Goal: Information Seeking & Learning: Check status

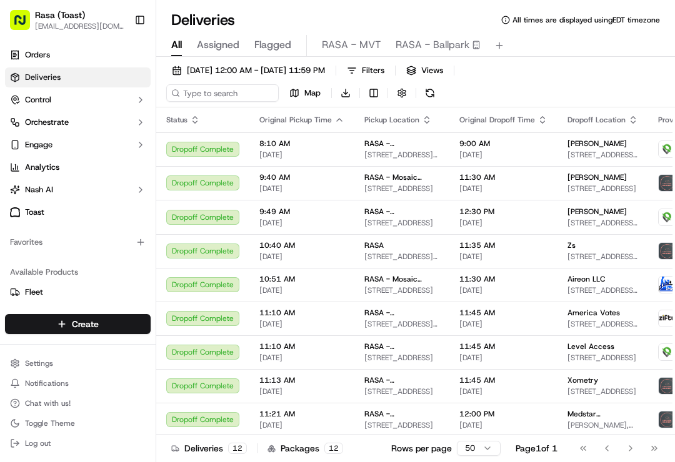
click at [354, 46] on span "RASA - MVT" at bounding box center [351, 44] width 59 height 15
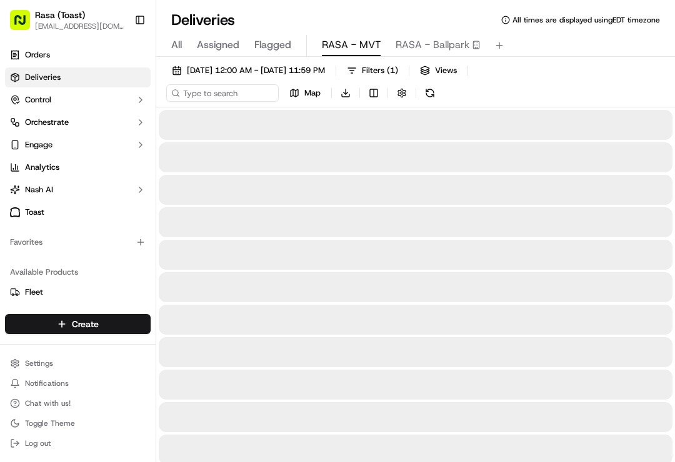
click at [354, 47] on span "RASA - MVT" at bounding box center [351, 44] width 59 height 15
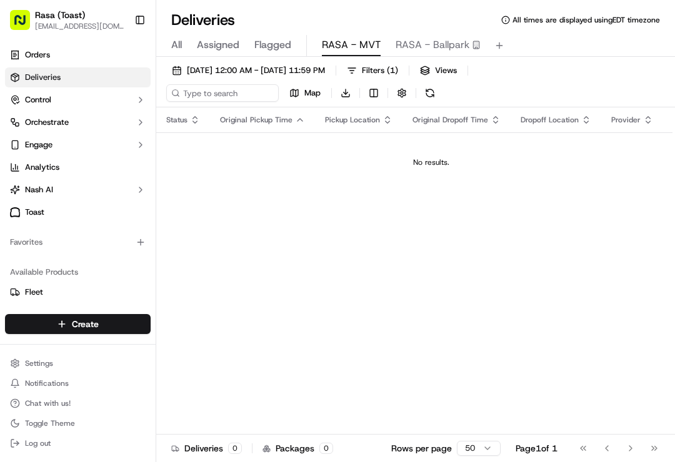
click at [282, 70] on span "09/16/2025 12:00 AM - 09/16/2025 11:59 PM" at bounding box center [256, 70] width 138 height 11
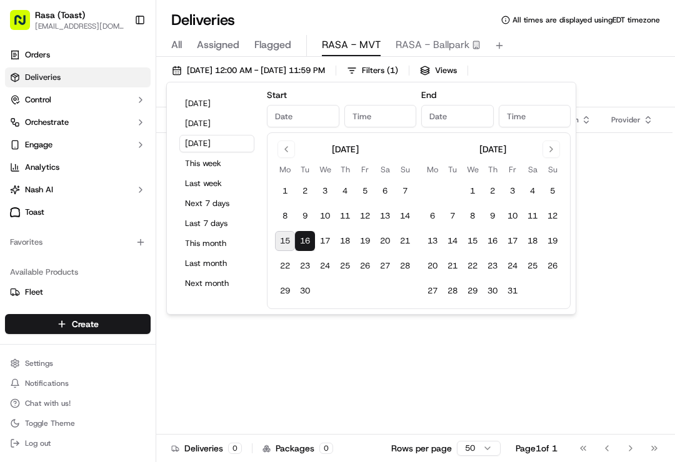
type input "Sep 16, 2025"
type input "12:00 AM"
type input "Sep 16, 2025"
type input "11:59 PM"
click at [219, 106] on button "Today" at bounding box center [216, 103] width 75 height 17
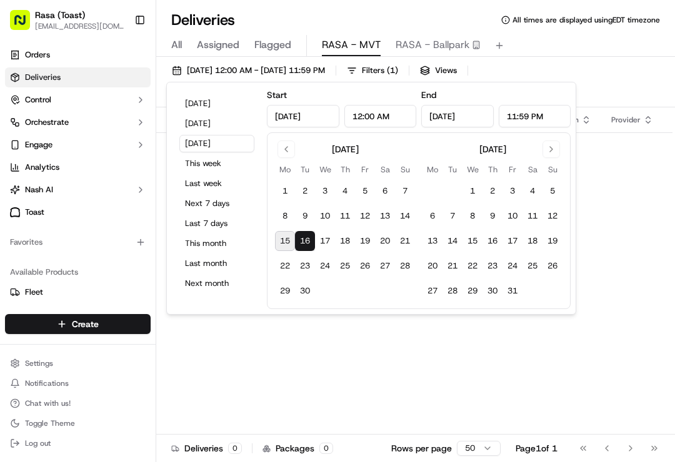
type input "Sep 15, 2025"
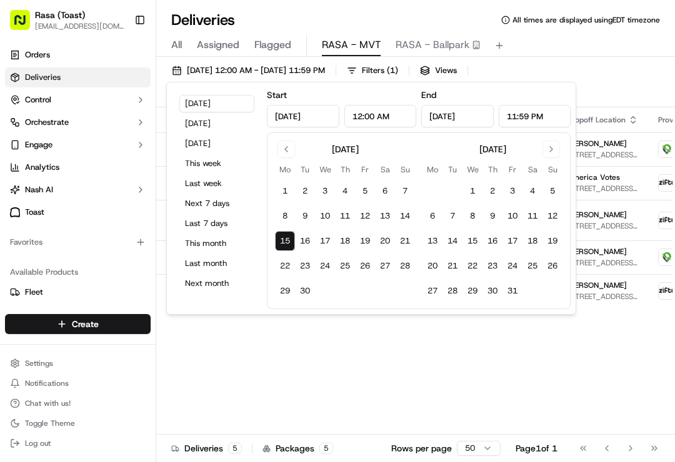
click at [624, 64] on div "09/15/2025 12:00 AM - 09/15/2025 11:59 PM Filters ( 1 ) Views Map Download" at bounding box center [415, 85] width 519 height 46
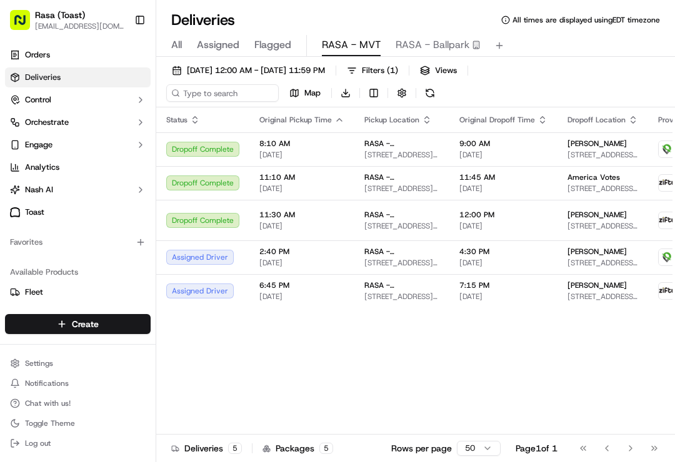
click at [144, 16] on button "Toggle Sidebar" at bounding box center [139, 19] width 21 height 21
click at [137, 14] on button "Toggle Sidebar" at bounding box center [139, 19] width 21 height 21
